Goal: Transaction & Acquisition: Purchase product/service

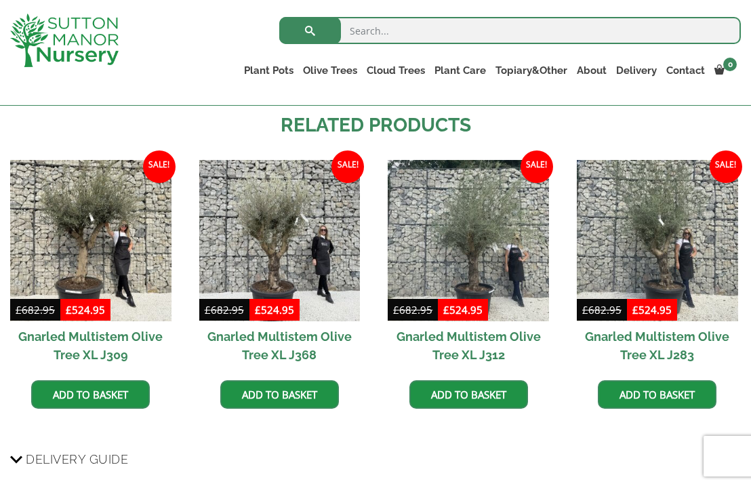
scroll to position [919, 0]
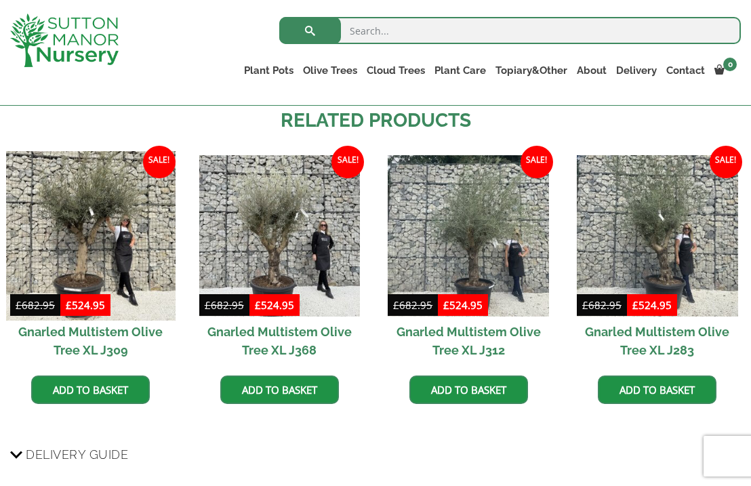
click at [141, 287] on img at bounding box center [90, 235] width 169 height 169
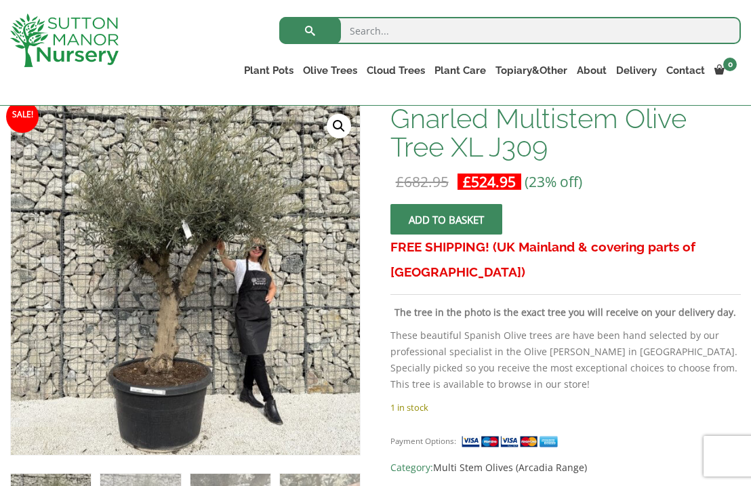
scroll to position [206, 0]
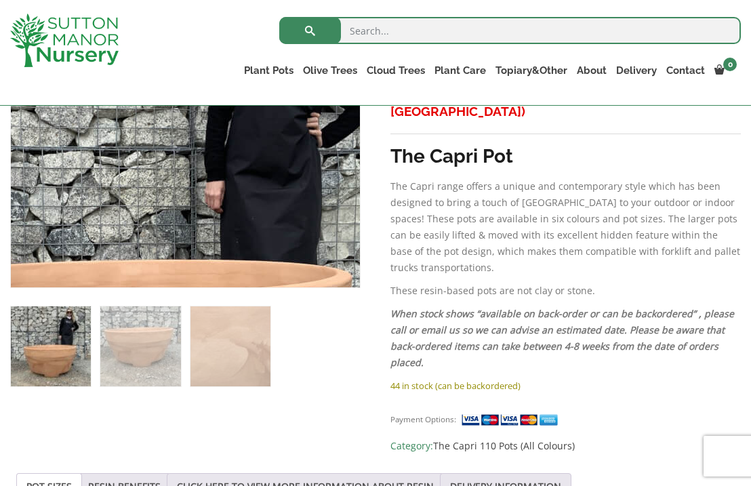
scroll to position [396, 0]
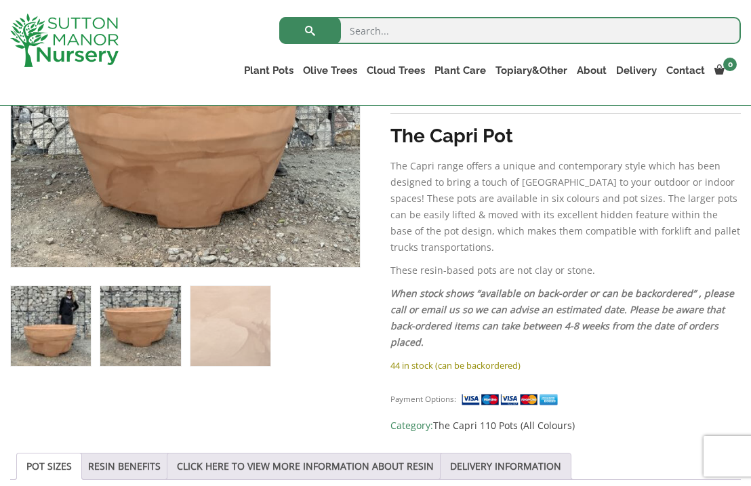
click at [133, 334] on img at bounding box center [140, 326] width 80 height 80
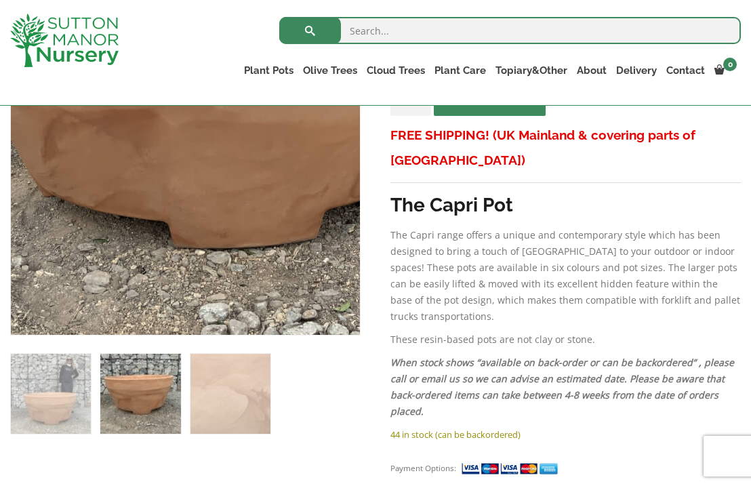
scroll to position [338, 0]
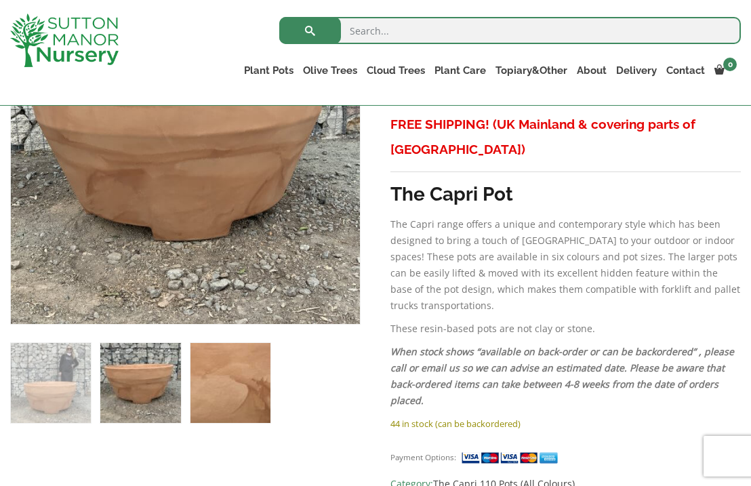
click at [247, 387] on img at bounding box center [230, 383] width 80 height 80
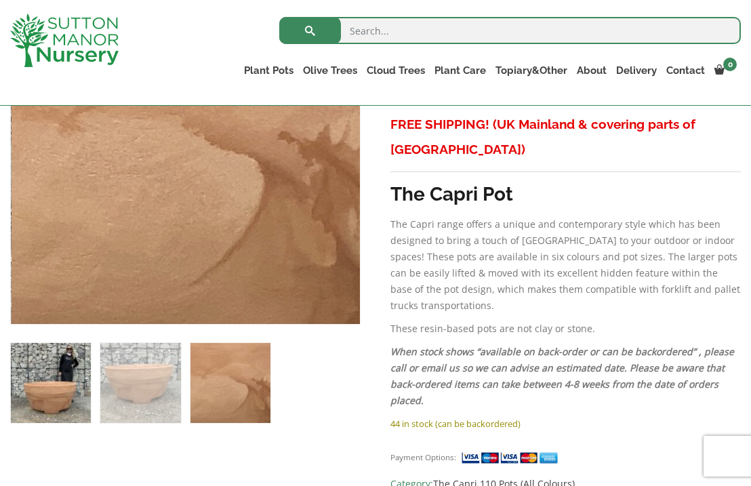
click at [37, 396] on img at bounding box center [51, 383] width 80 height 80
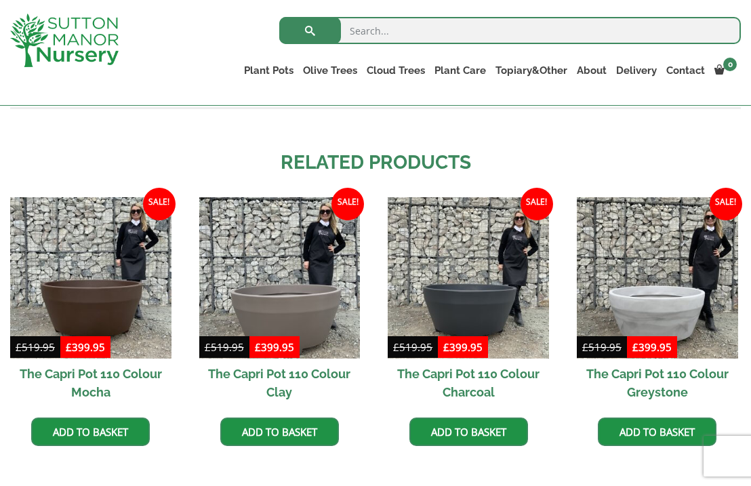
scroll to position [1181, 0]
